Goal: Transaction & Acquisition: Obtain resource

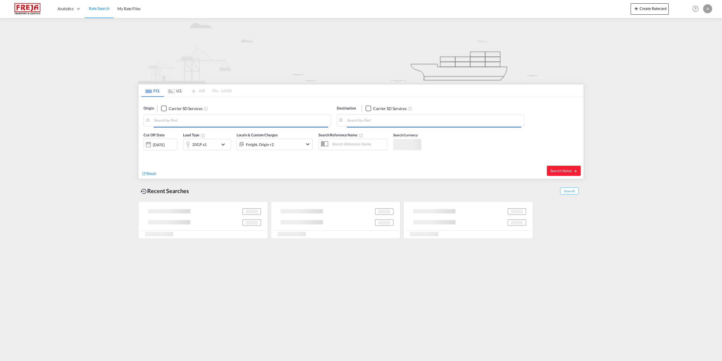
type input "[GEOGRAPHIC_DATA], DKFRC"
type input "Beirut Free Zone, LBBFZ"
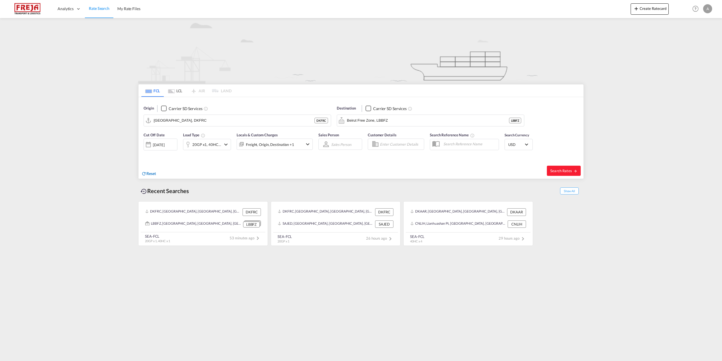
click at [153, 174] on span "Reset" at bounding box center [151, 173] width 10 height 5
click at [204, 120] on body "Analytics Reports Dashboard Rate Search My Rate Files Analytics" at bounding box center [361, 180] width 722 height 361
click at [175, 140] on div "Aarhus [GEOGRAPHIC_DATA] DKAAR" at bounding box center [197, 135] width 107 height 17
type input "[GEOGRAPHIC_DATA], [GEOGRAPHIC_DATA]"
click at [405, 122] on body "Analytics Reports Dashboard Rate Search My Rate Files Analytics" at bounding box center [361, 180] width 722 height 361
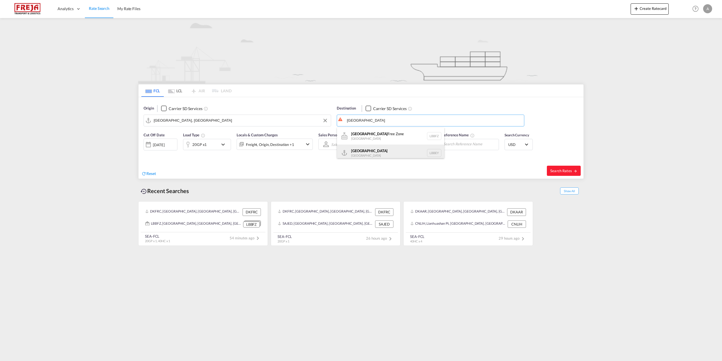
click at [356, 152] on div "Beirut [GEOGRAPHIC_DATA] LBBEY" at bounding box center [390, 152] width 107 height 17
type input "[GEOGRAPHIC_DATA], LBBEY"
click at [513, 145] on span "USD" at bounding box center [516, 144] width 16 height 5
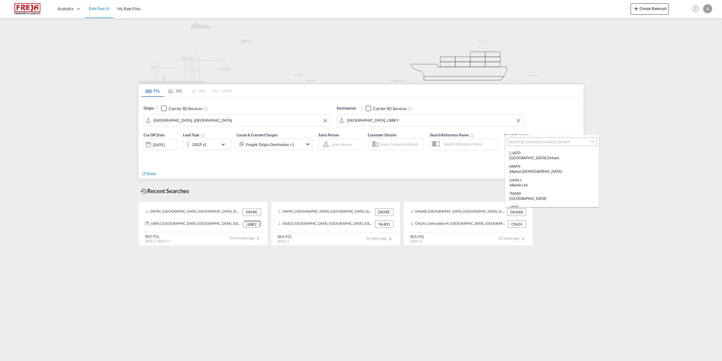
scroll to position [1947, 0]
click at [516, 143] on input "search" at bounding box center [549, 141] width 83 height 5
type input "eur"
click at [516, 152] on div "€ EUR Euro" at bounding box center [547, 155] width 76 height 10
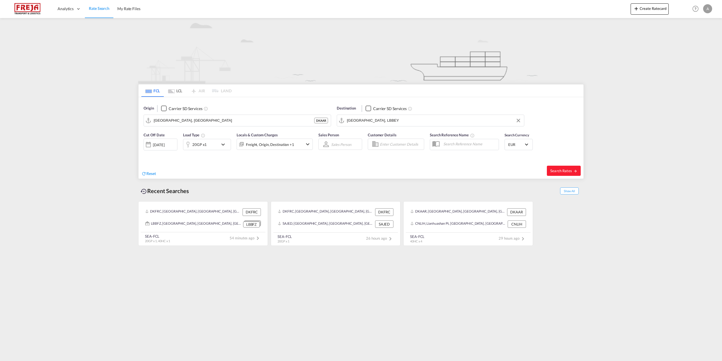
click at [223, 145] on md-icon "icon-chevron-down" at bounding box center [225, 144] width 10 height 7
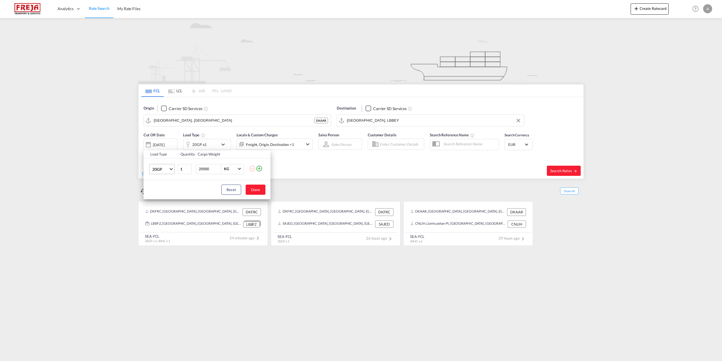
click at [171, 166] on md-select-value "20GP" at bounding box center [163, 169] width 23 height 10
click at [157, 195] on div "40HC" at bounding box center [157, 196] width 10 height 6
click at [263, 186] on button "Done" at bounding box center [256, 189] width 20 height 10
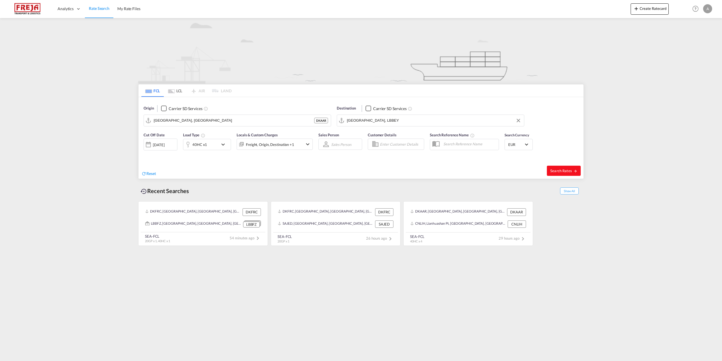
click at [574, 167] on button "Search Rates" at bounding box center [564, 171] width 34 height 10
type input "DKAAR to LBBEY / [DATE]"
